Goal: Transaction & Acquisition: Download file/media

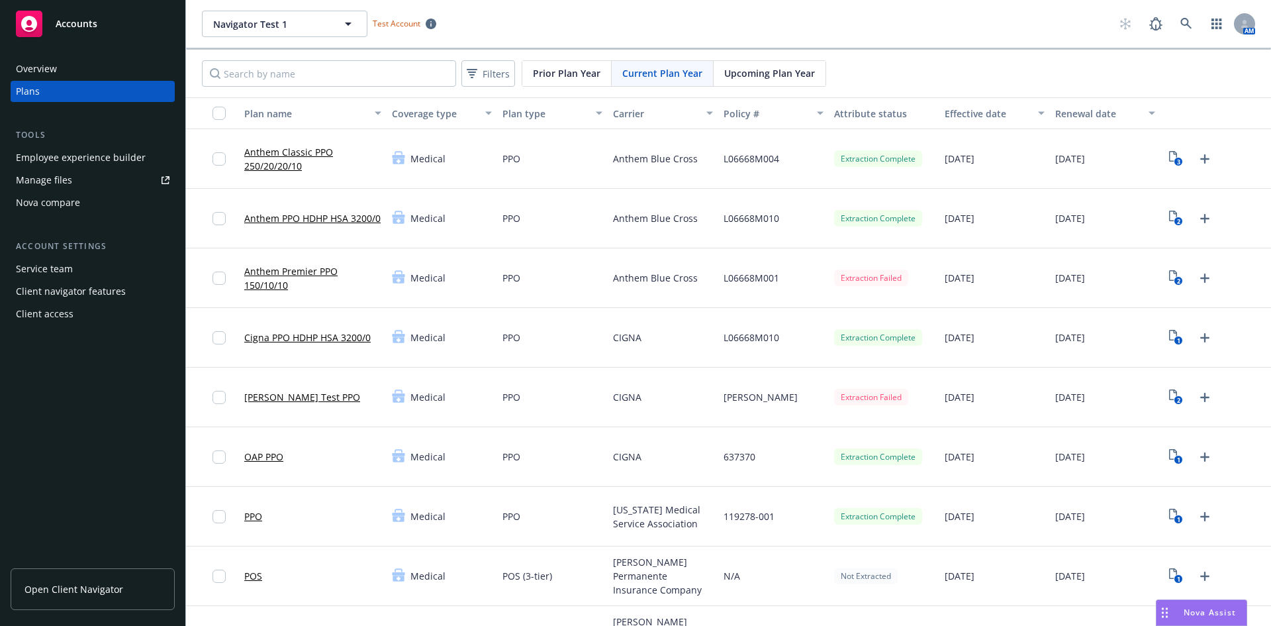
click at [540, 189] on div "PPO" at bounding box center [552, 219] width 111 height 60
click at [1169, 156] on icon "3" at bounding box center [1176, 158] width 14 height 15
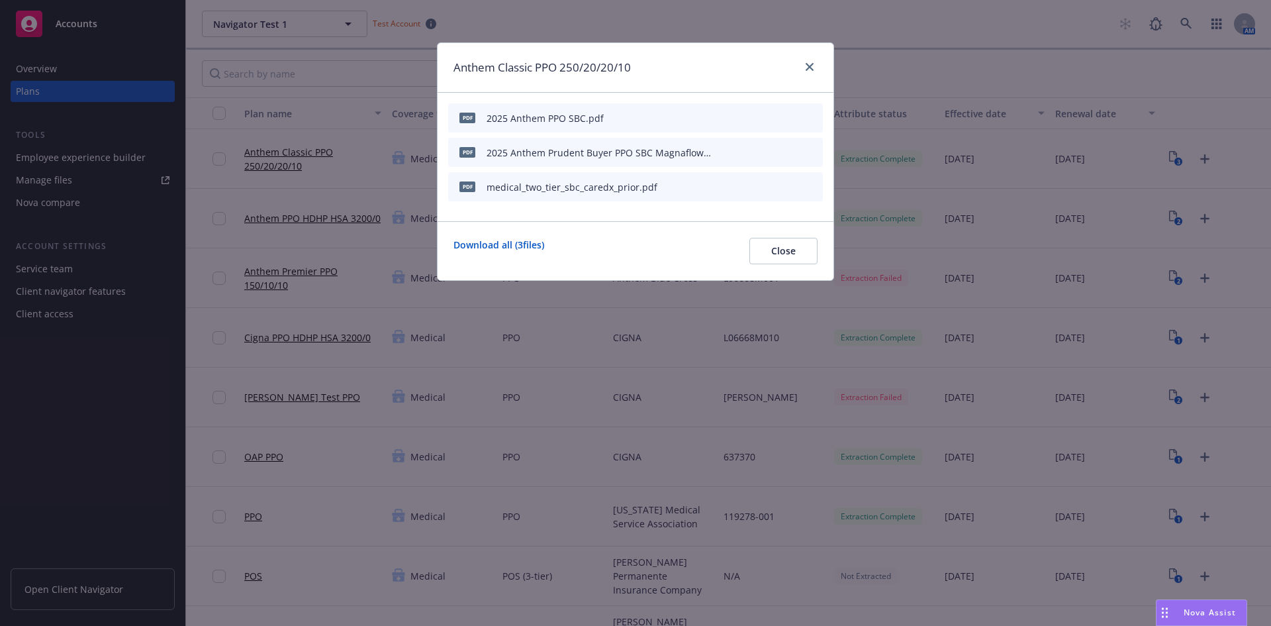
click at [767, 115] on icon "download file" at bounding box center [767, 116] width 9 height 8
click at [810, 66] on icon "close" at bounding box center [810, 67] width 8 height 8
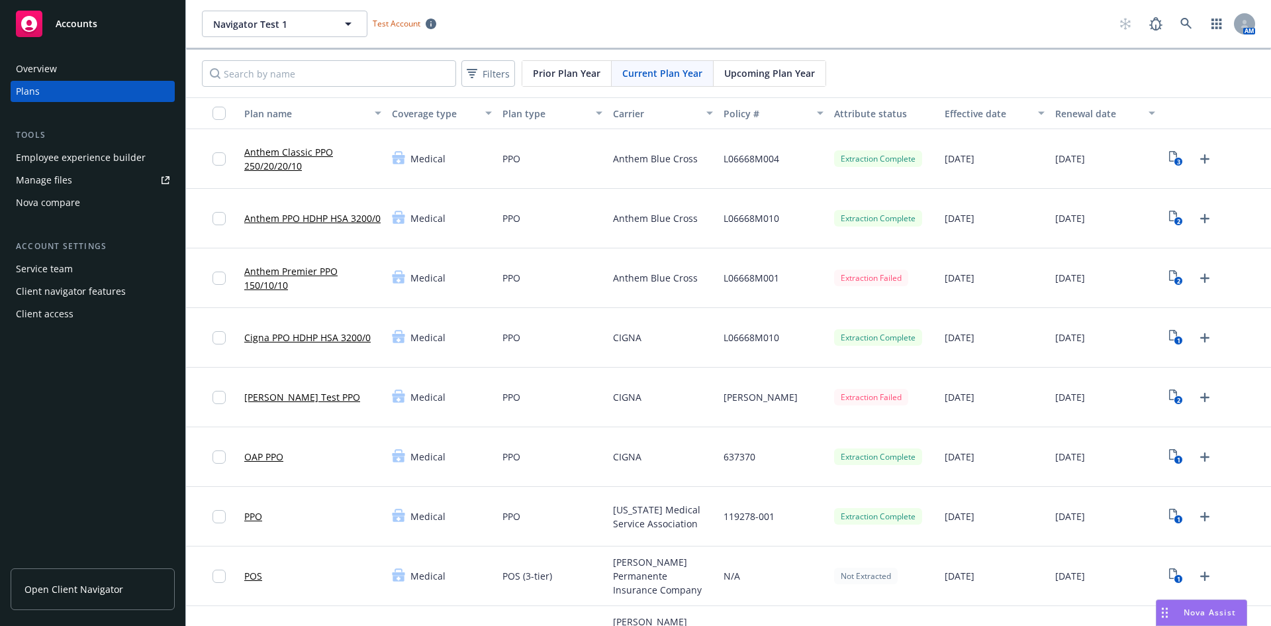
click at [1119, 71] on div "Filters Prior Plan Year Current Plan Year Upcoming Plan Year" at bounding box center [728, 74] width 1085 height 48
click at [1171, 156] on icon "3" at bounding box center [1176, 158] width 14 height 15
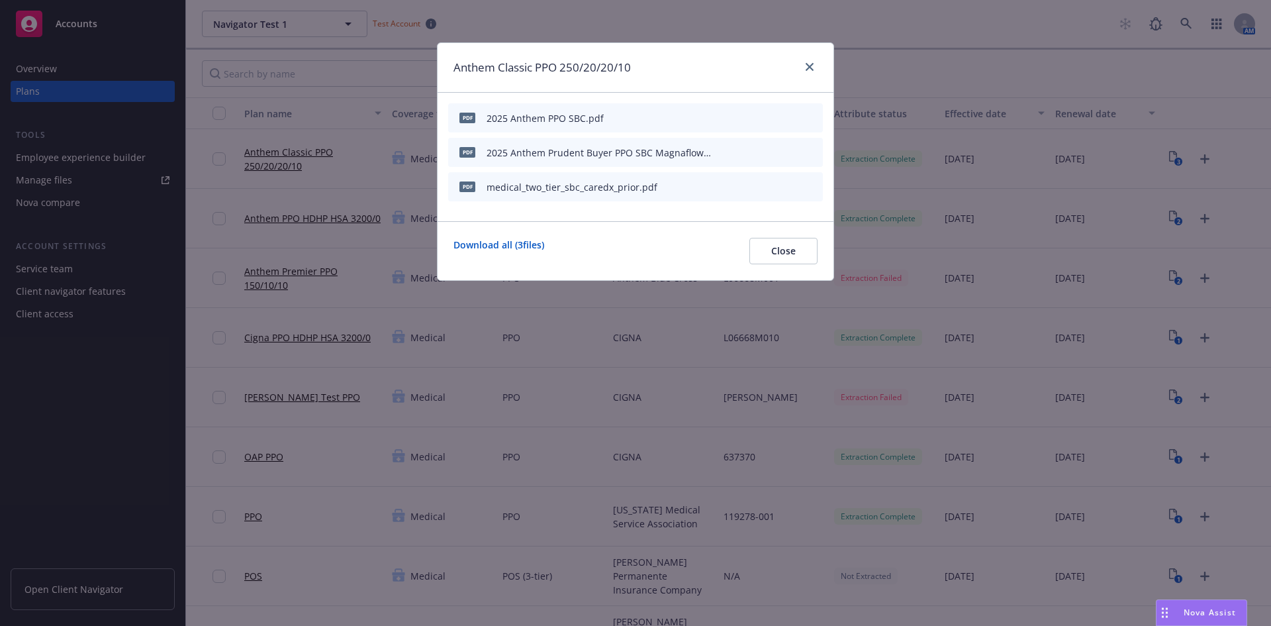
click at [769, 115] on icon "download file" at bounding box center [767, 117] width 11 height 11
click at [811, 66] on icon "close" at bounding box center [810, 67] width 8 height 8
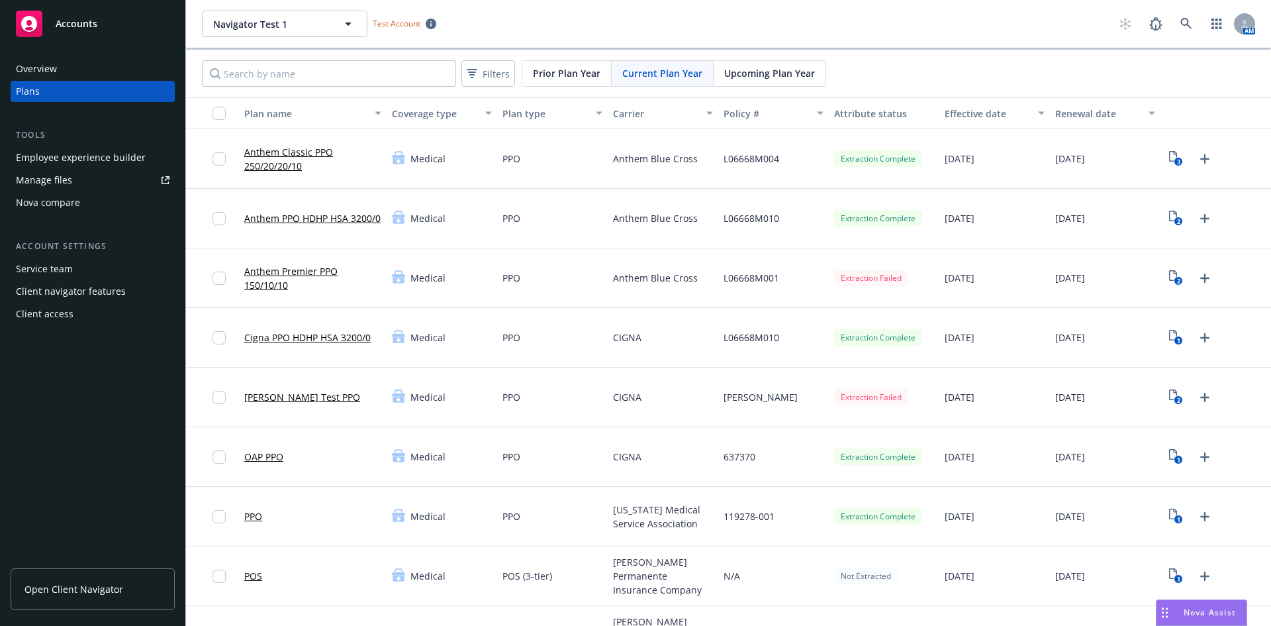
drag, startPoint x: 334, startPoint y: 340, endPoint x: 558, endPoint y: 381, distance: 227.5
click at [334, 340] on link "Cigna PPO HDHP HSA 3200/0" at bounding box center [307, 337] width 126 height 14
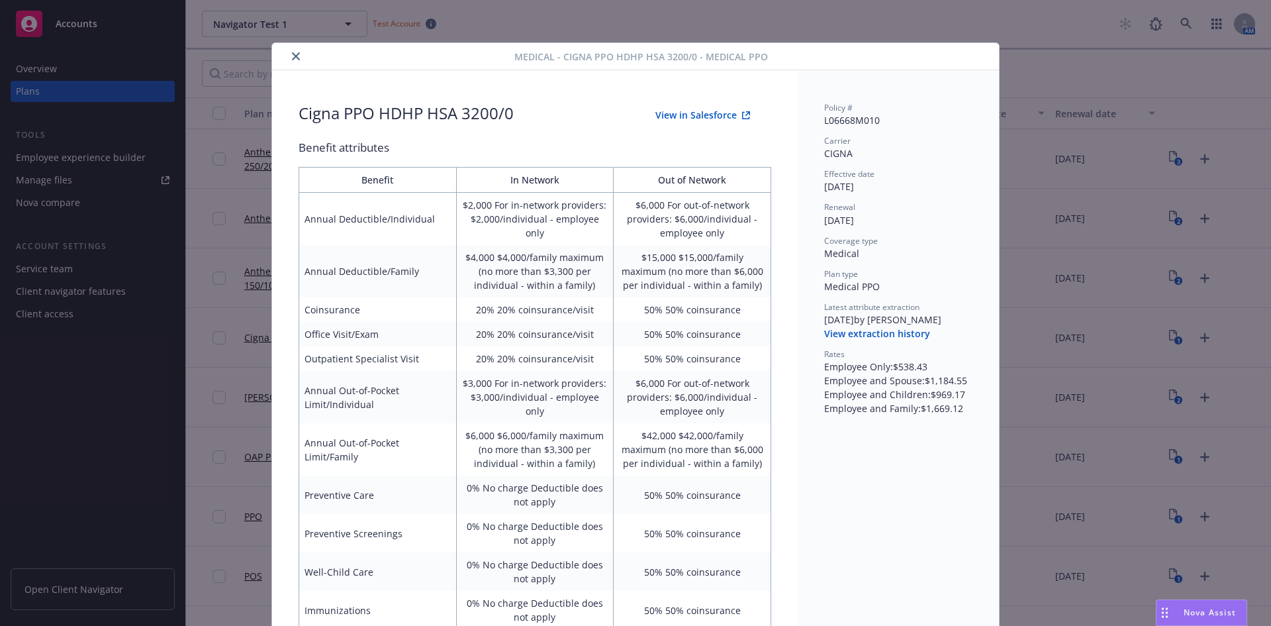
scroll to position [40, 0]
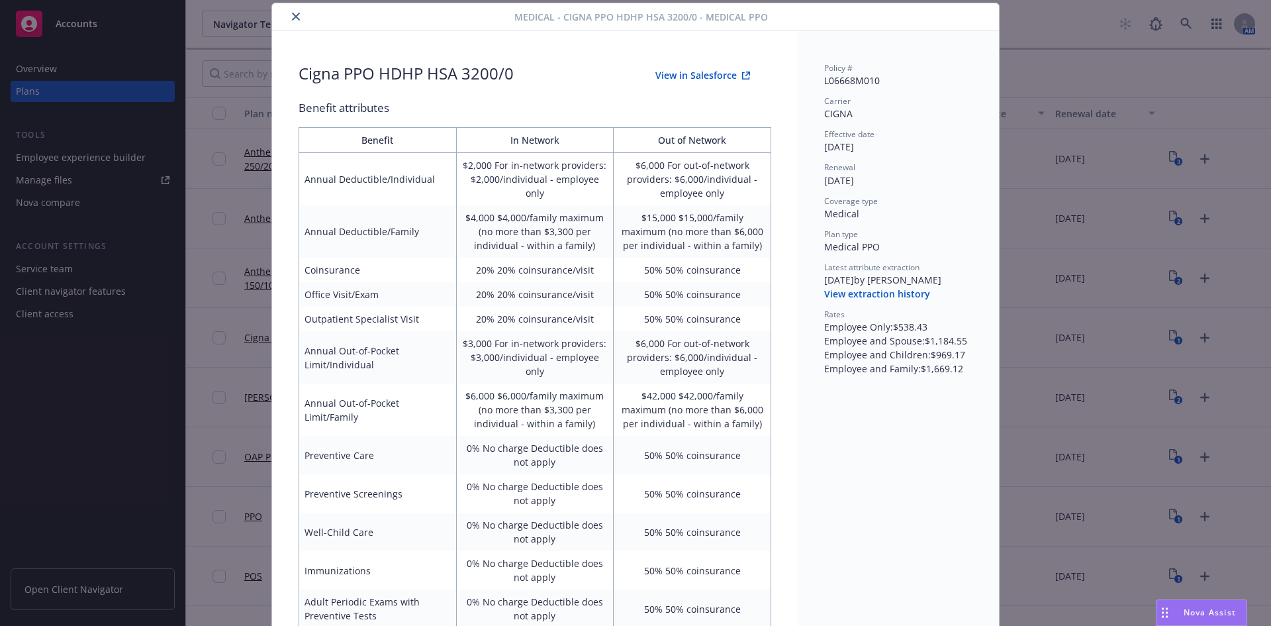
click at [292, 13] on icon "close" at bounding box center [296, 17] width 8 height 8
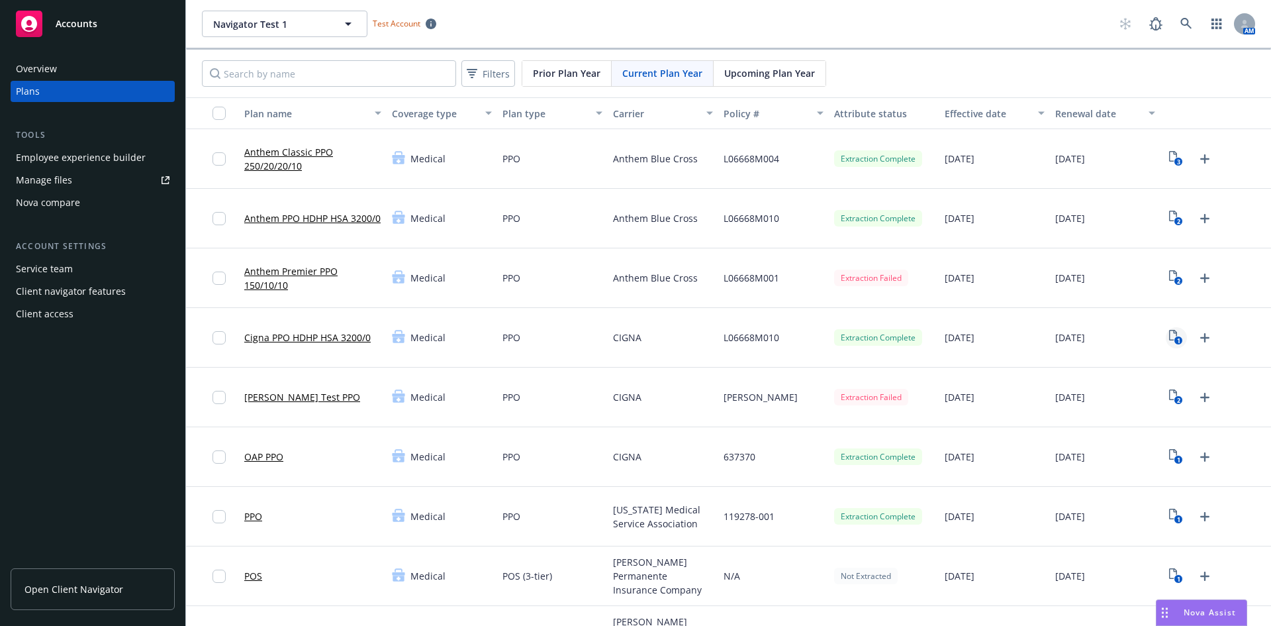
click at [1169, 334] on icon "1" at bounding box center [1176, 337] width 14 height 15
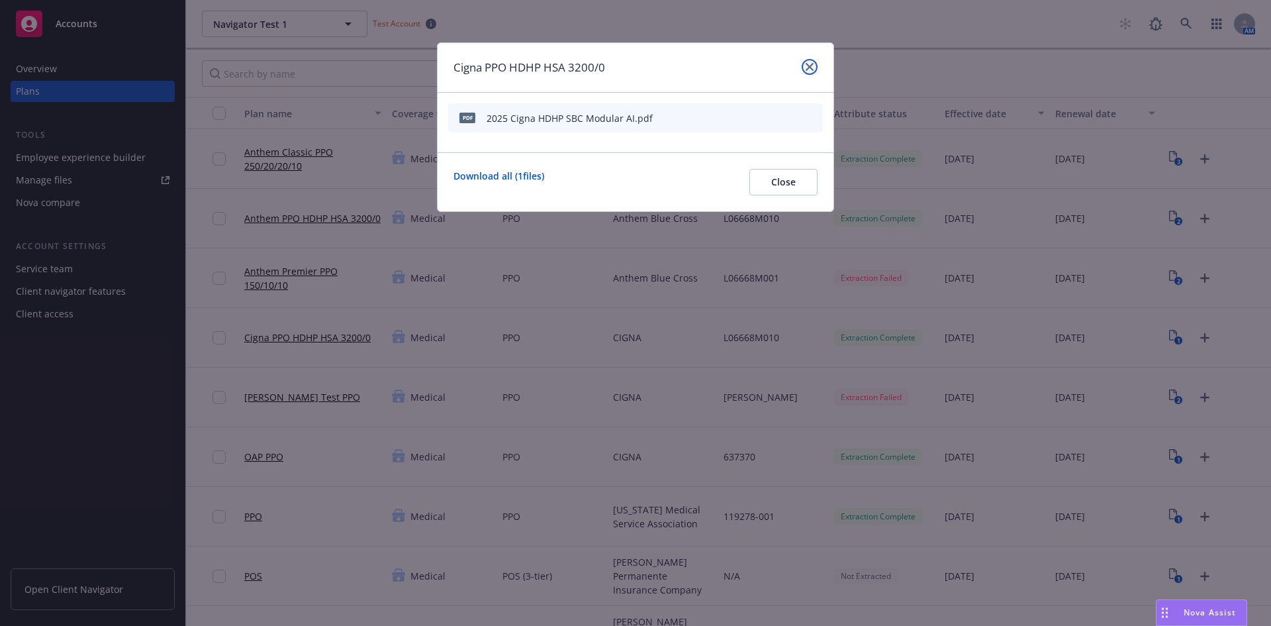
click at [816, 64] on link "close" at bounding box center [810, 67] width 16 height 16
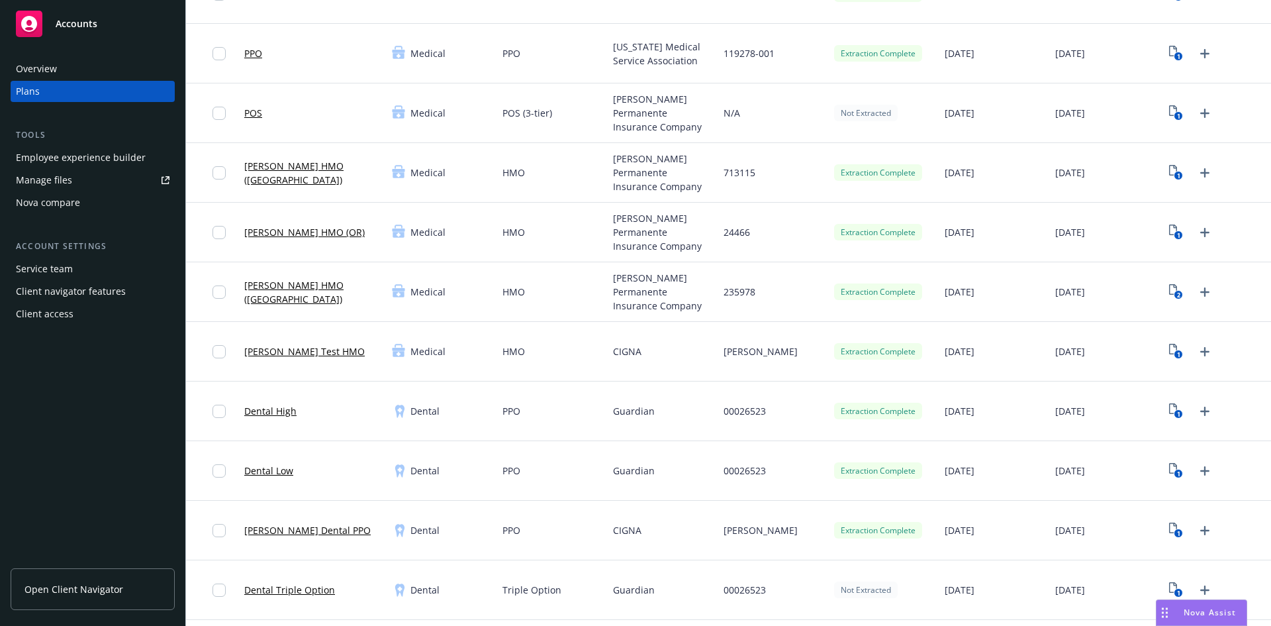
scroll to position [464, 0]
click at [1175, 470] on rect "View Plan Documents" at bounding box center [1179, 473] width 9 height 9
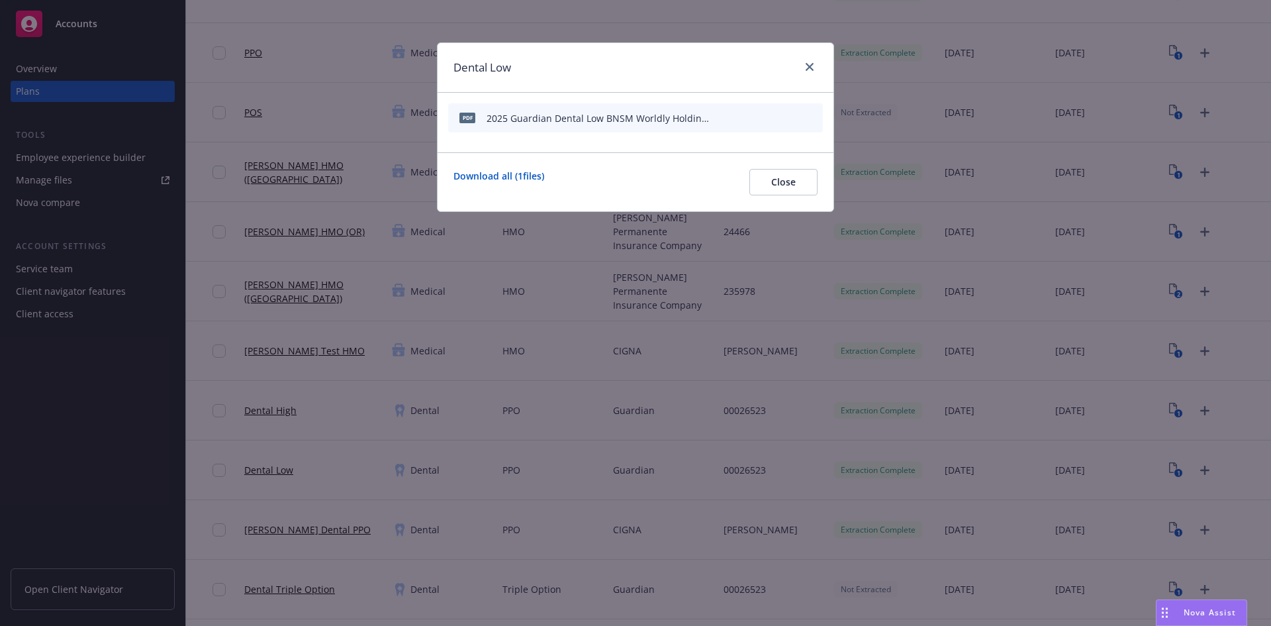
click at [770, 117] on icon "download file" at bounding box center [767, 116] width 9 height 8
click at [805, 66] on link "close" at bounding box center [810, 67] width 16 height 16
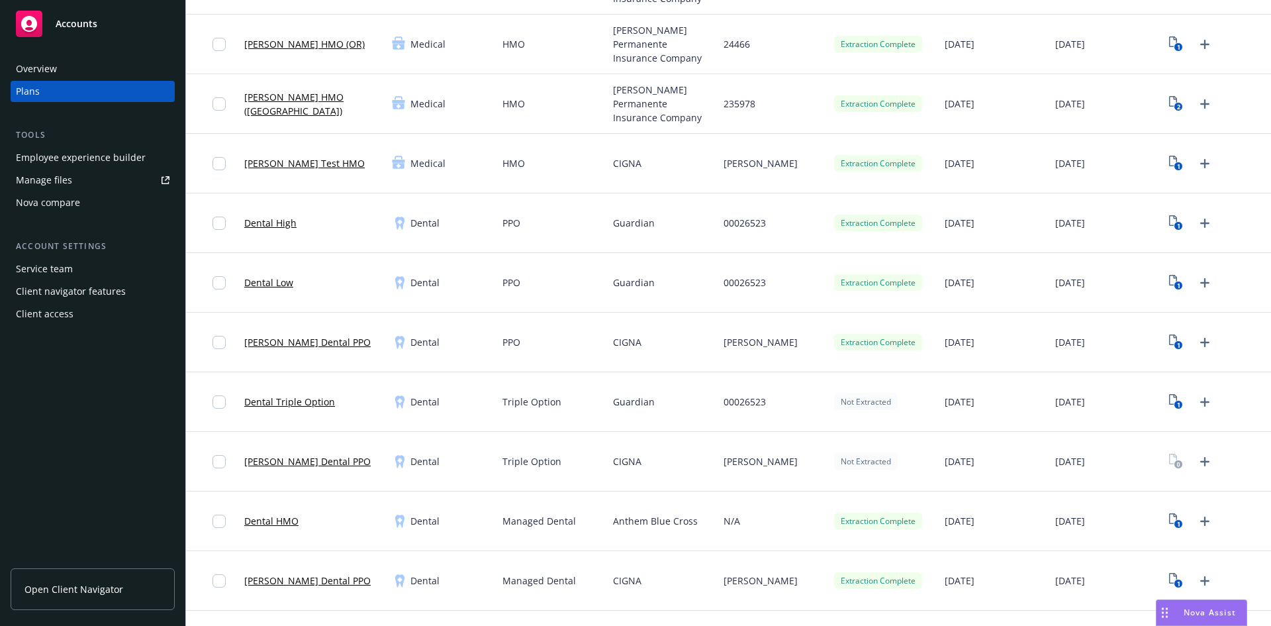
scroll to position [662, 0]
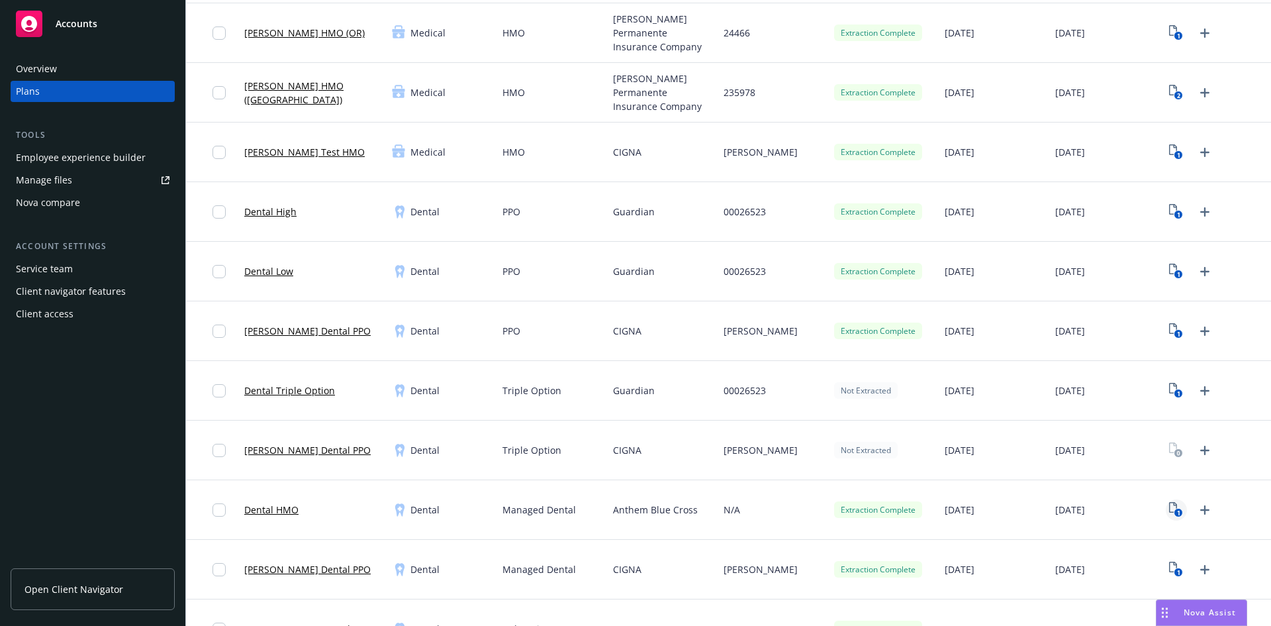
click at [1177, 509] on text "1" at bounding box center [1178, 513] width 3 height 9
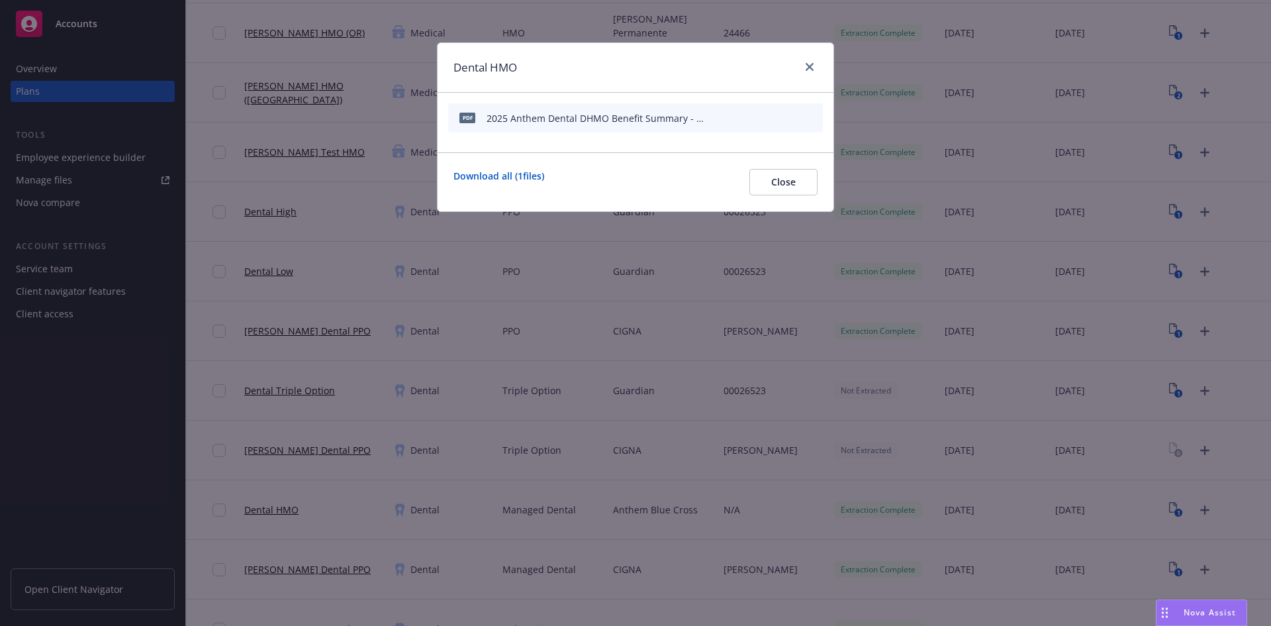
click at [771, 116] on icon "download file" at bounding box center [767, 116] width 9 height 8
click at [815, 62] on link "close" at bounding box center [810, 67] width 16 height 16
